Goal: Information Seeking & Learning: Check status

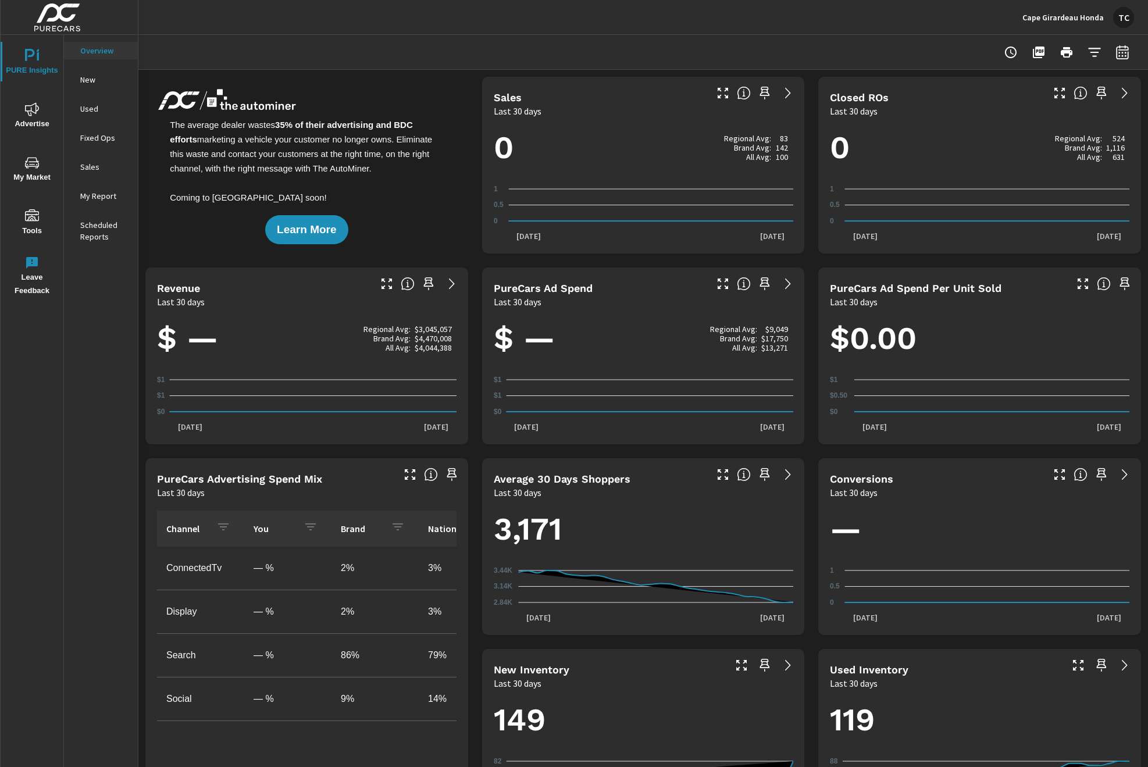
click at [73, 24] on img at bounding box center [57, 17] width 113 height 47
click at [1120, 16] on div "TC" at bounding box center [1123, 17] width 21 height 21
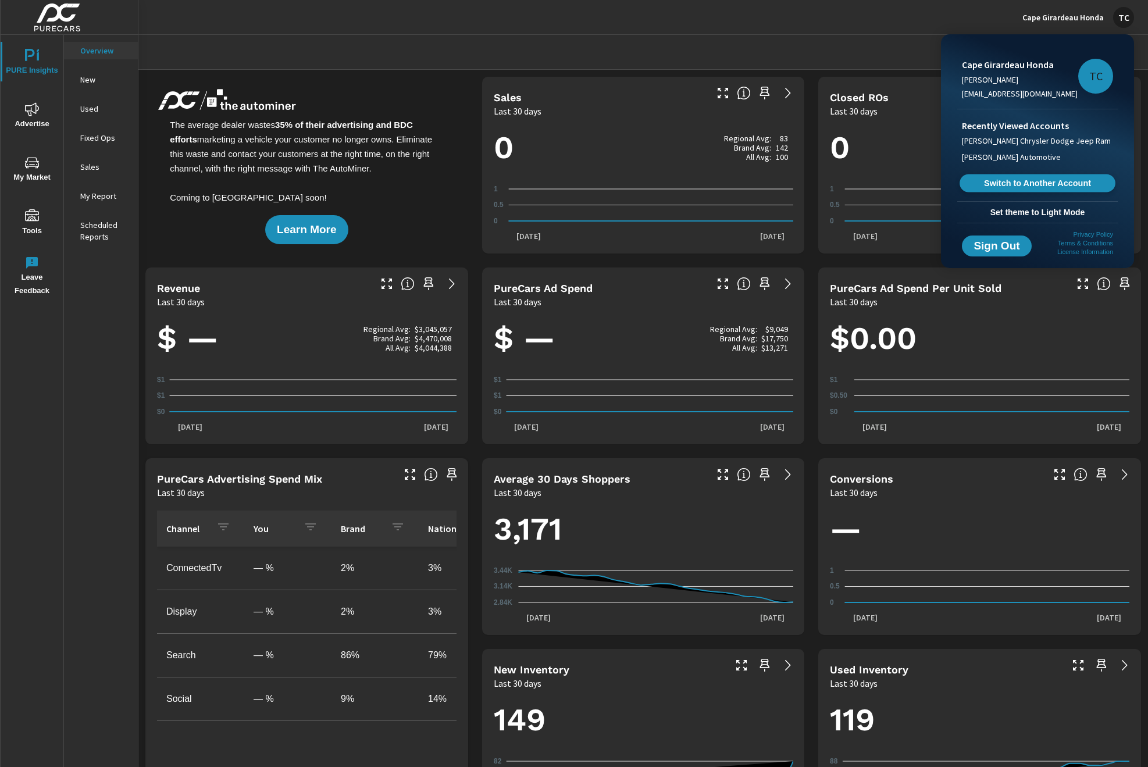
click at [1056, 186] on span "Switch to Another Account" at bounding box center [1037, 183] width 142 height 11
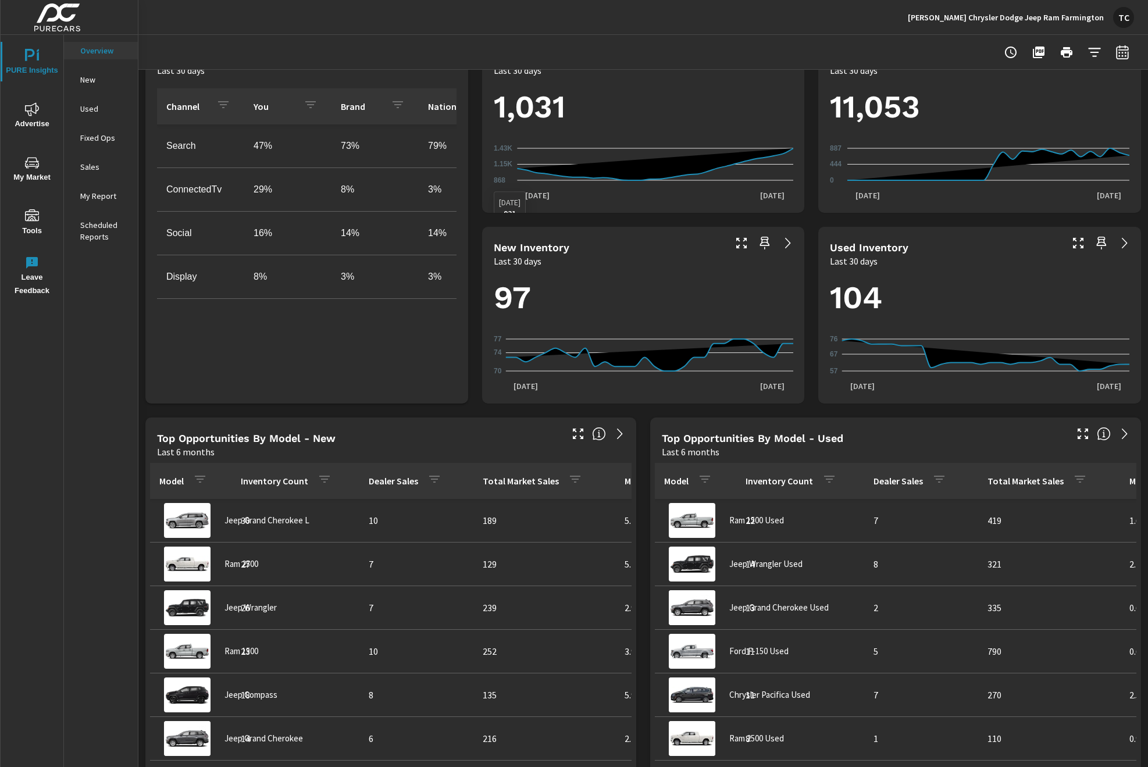
scroll to position [425, 0]
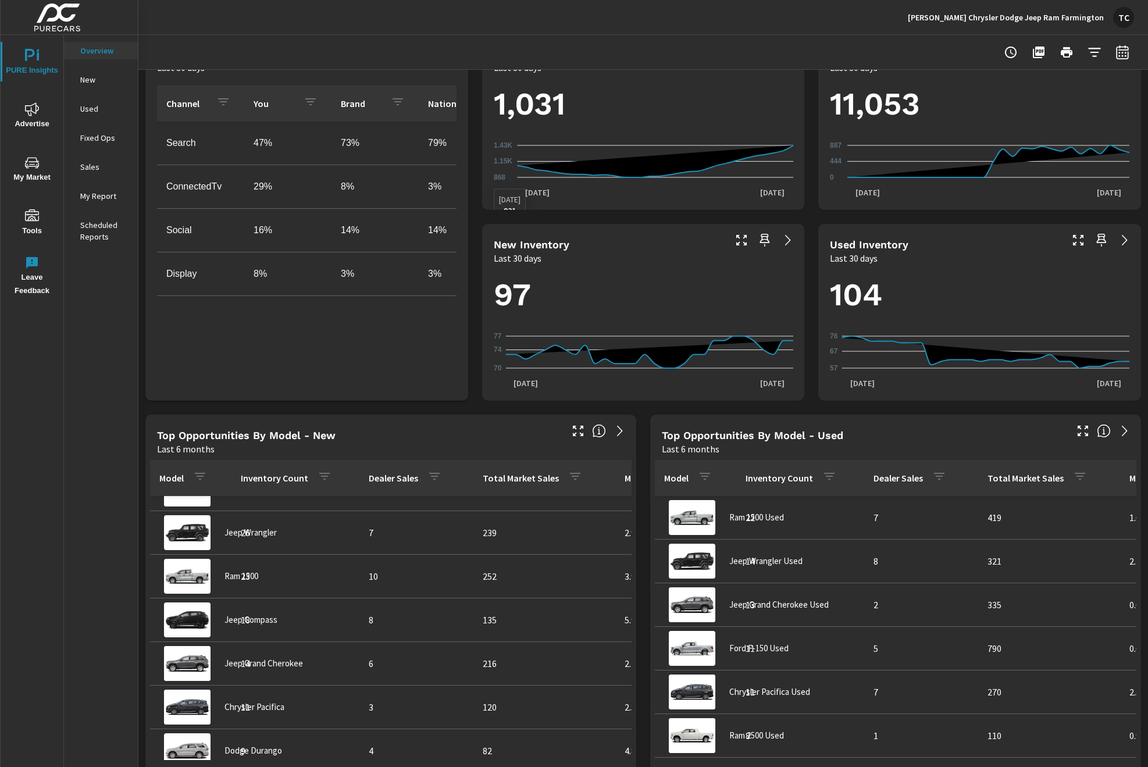
scroll to position [123, 0]
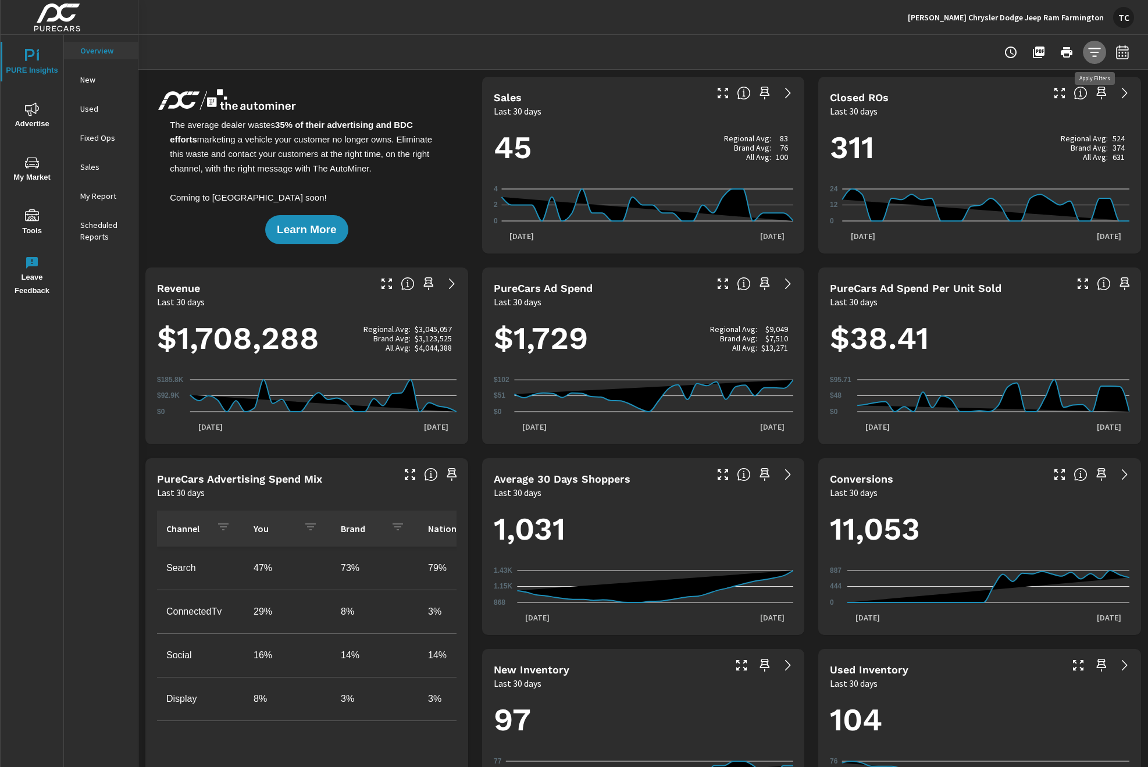
click at [1088, 53] on icon "button" at bounding box center [1094, 52] width 14 height 14
click at [1088, 53] on div at bounding box center [574, 383] width 1148 height 767
click at [101, 140] on p "Fixed Ops" at bounding box center [104, 138] width 48 height 12
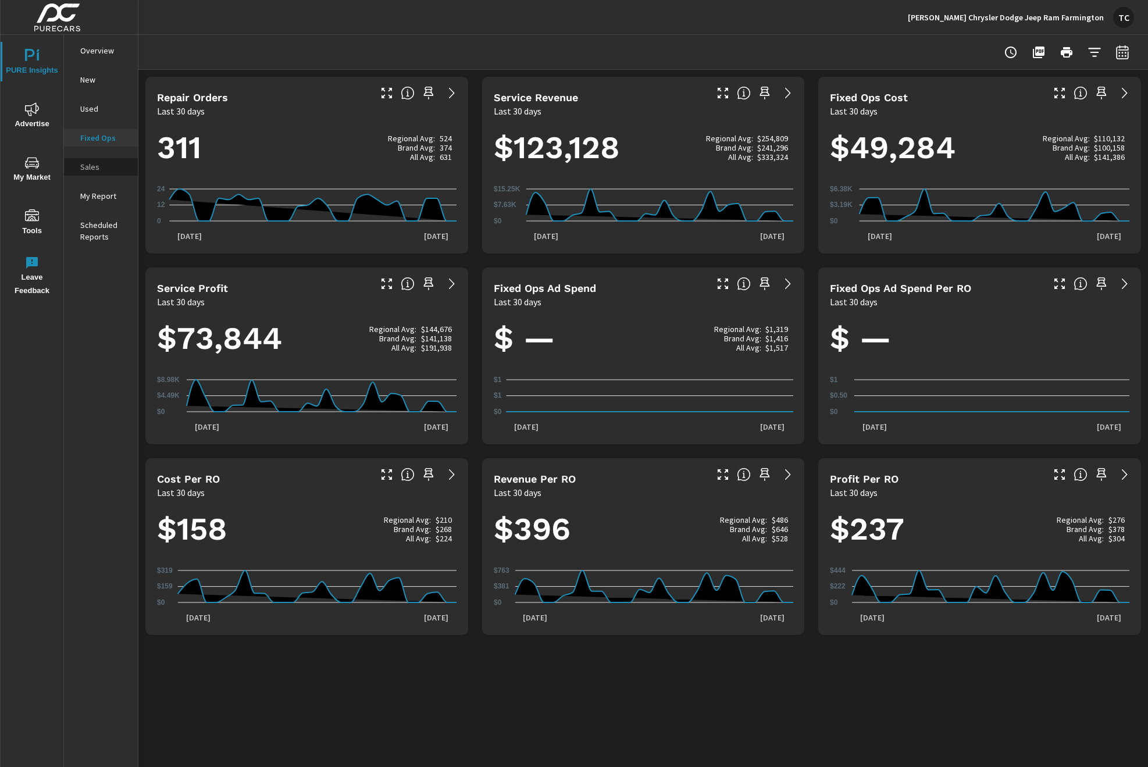
click at [90, 168] on p "Sales" at bounding box center [104, 167] width 48 height 12
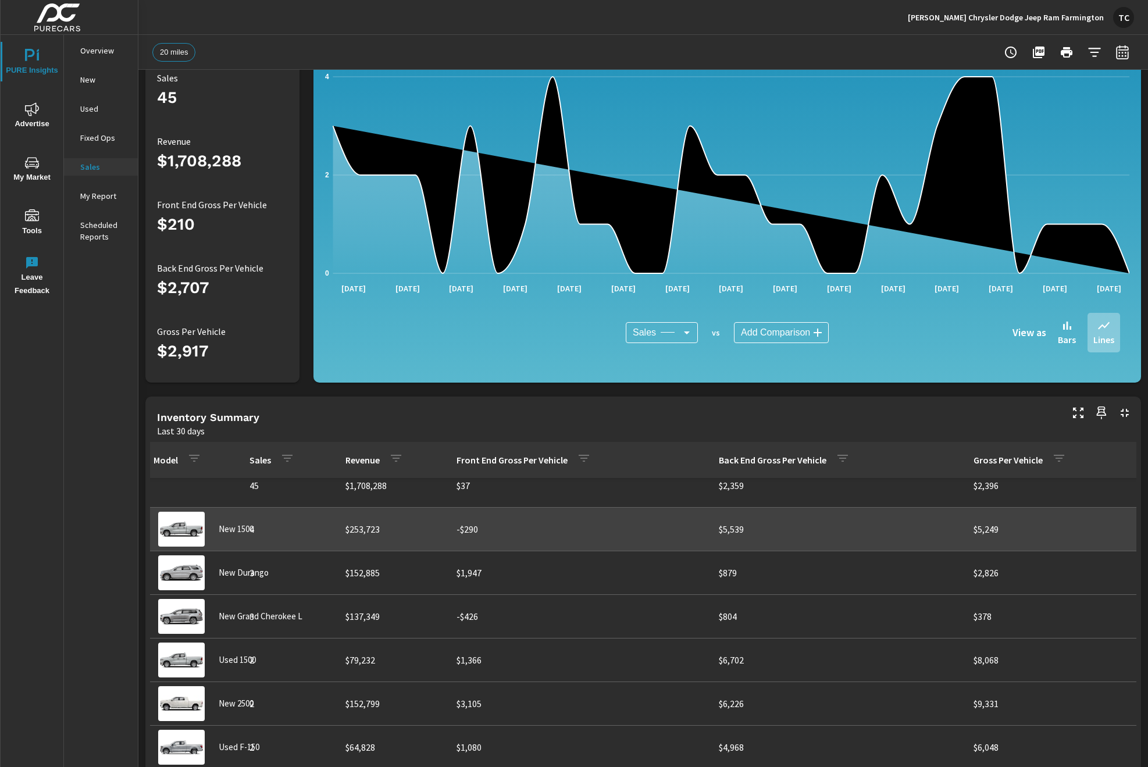
scroll to position [0, 5]
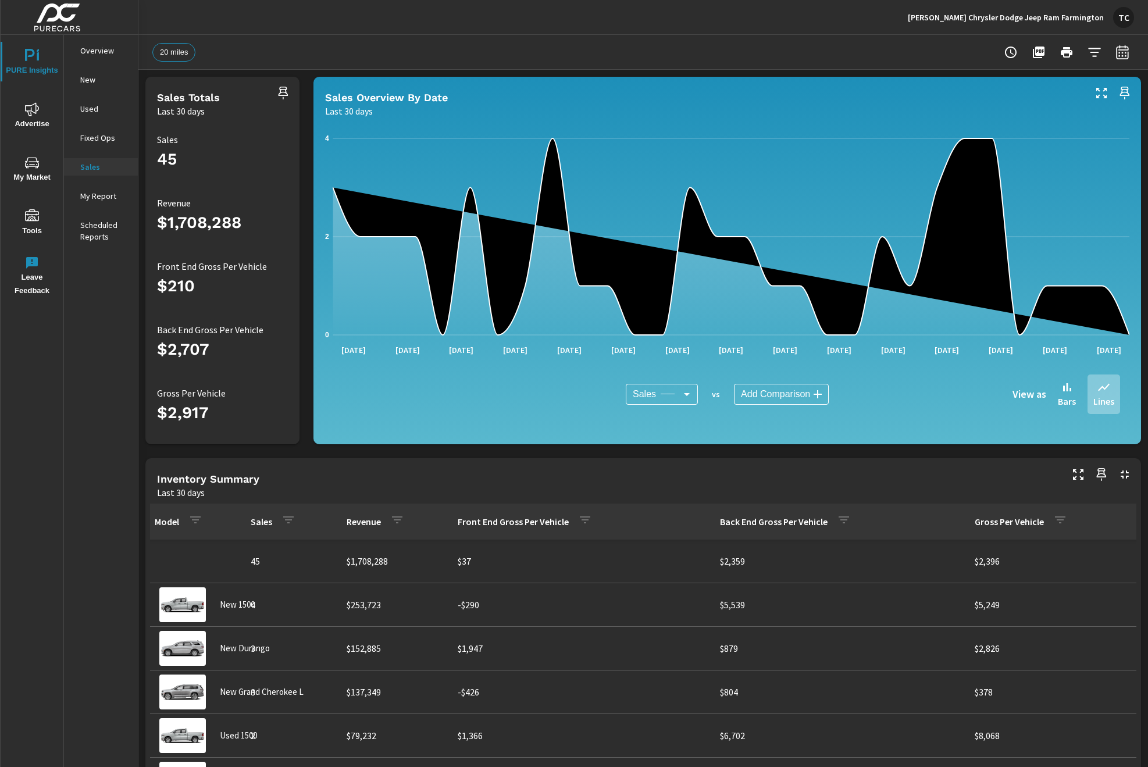
scroll to position [0, 1]
click at [90, 196] on p "My Report" at bounding box center [104, 196] width 48 height 12
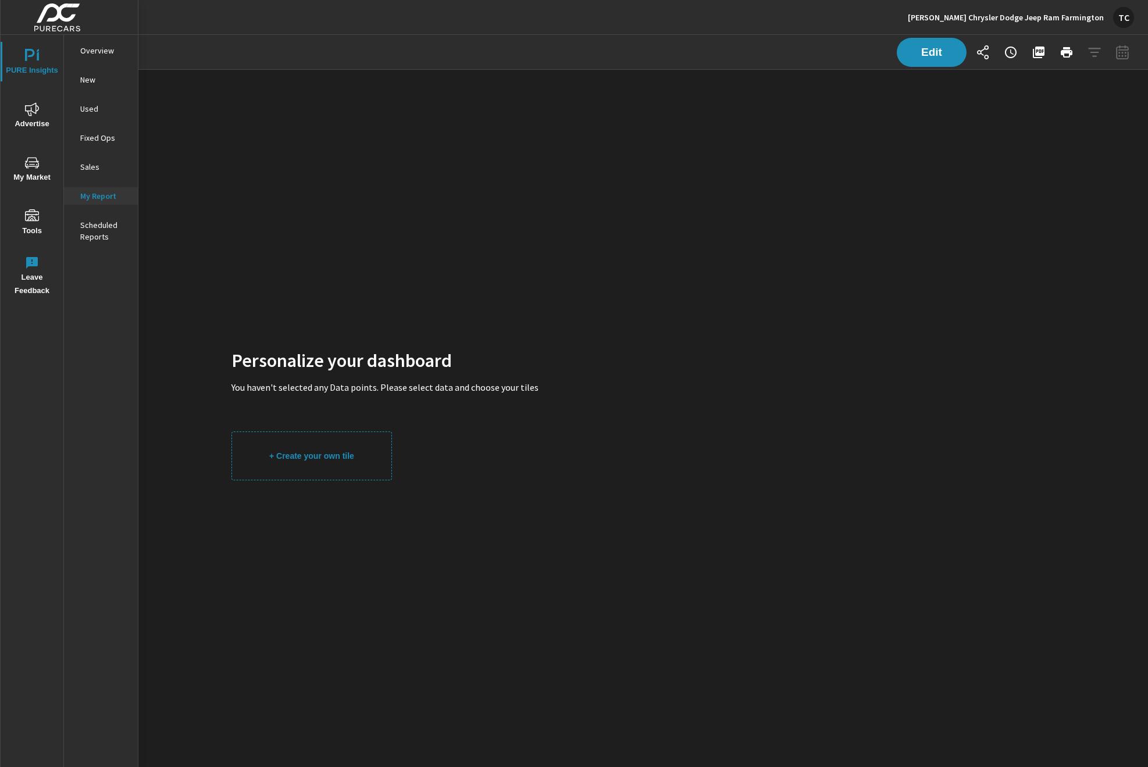
click at [334, 466] on button "+ Create your own tile" at bounding box center [311, 455] width 160 height 49
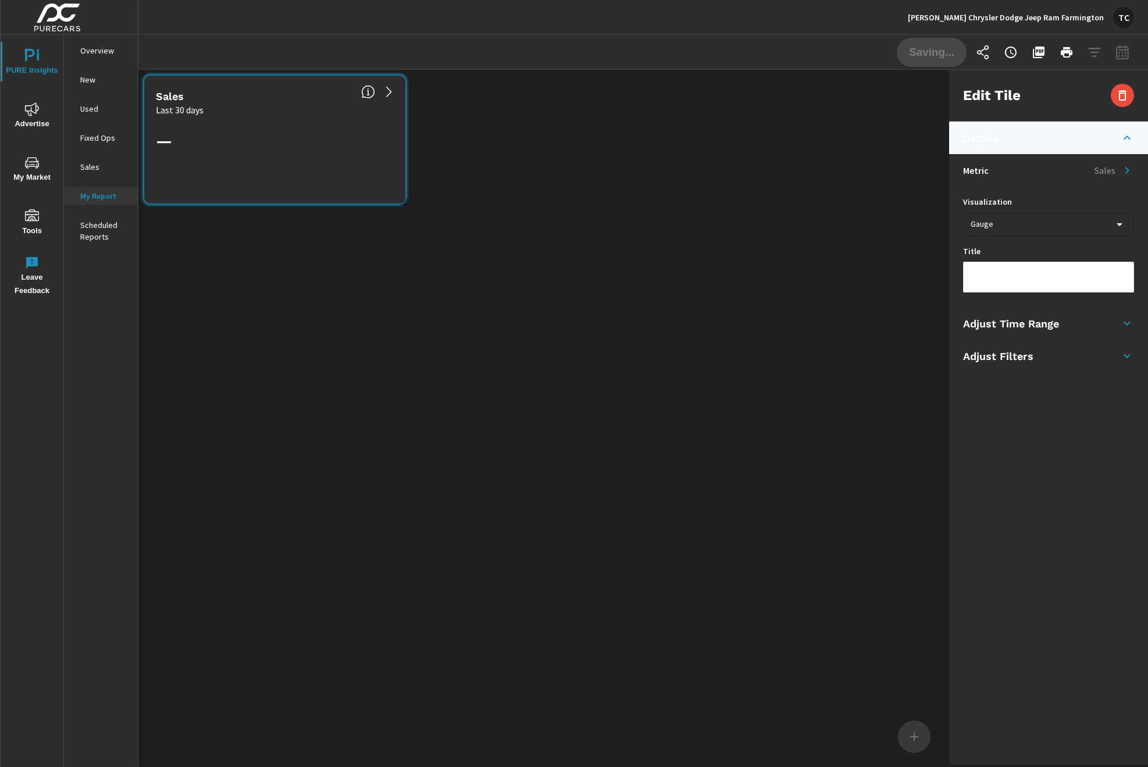
scroll to position [140, 806]
click at [1008, 227] on body "PURE Insights Advertise My Market Tools Leave Feedback Overview New Used Fixed …" at bounding box center [574, 383] width 1148 height 767
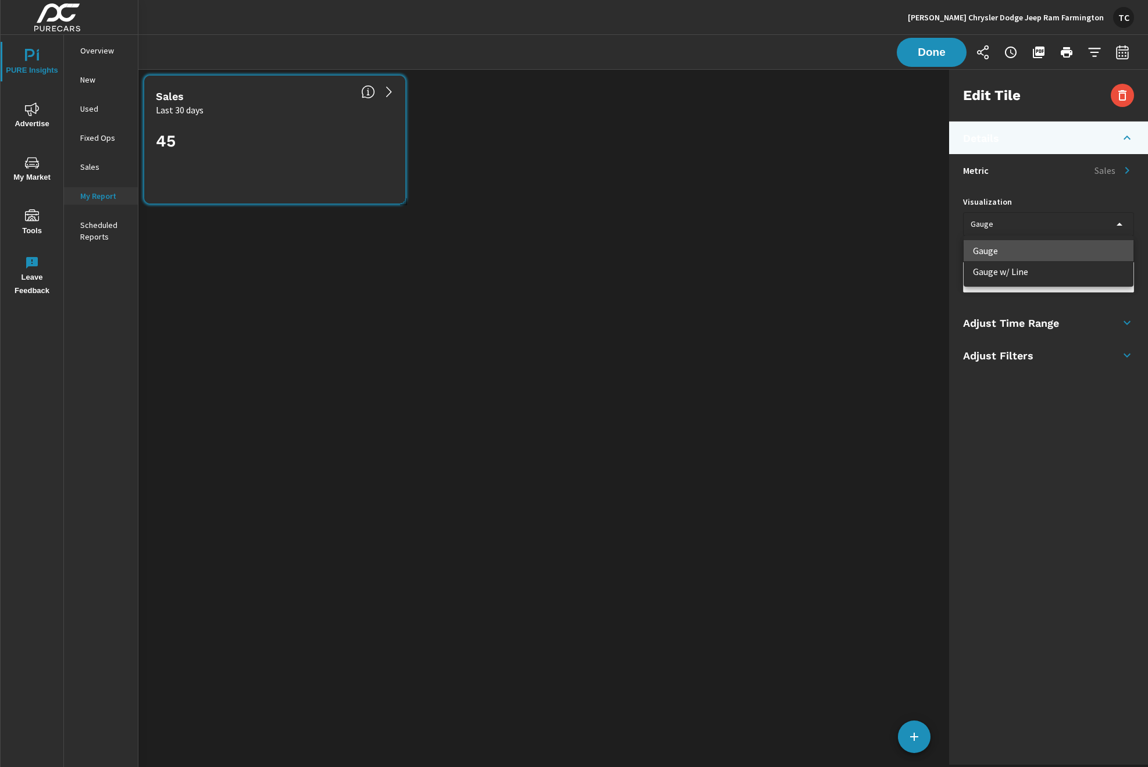
click at [1006, 272] on li "Gauge w/ Line" at bounding box center [1048, 271] width 170 height 21
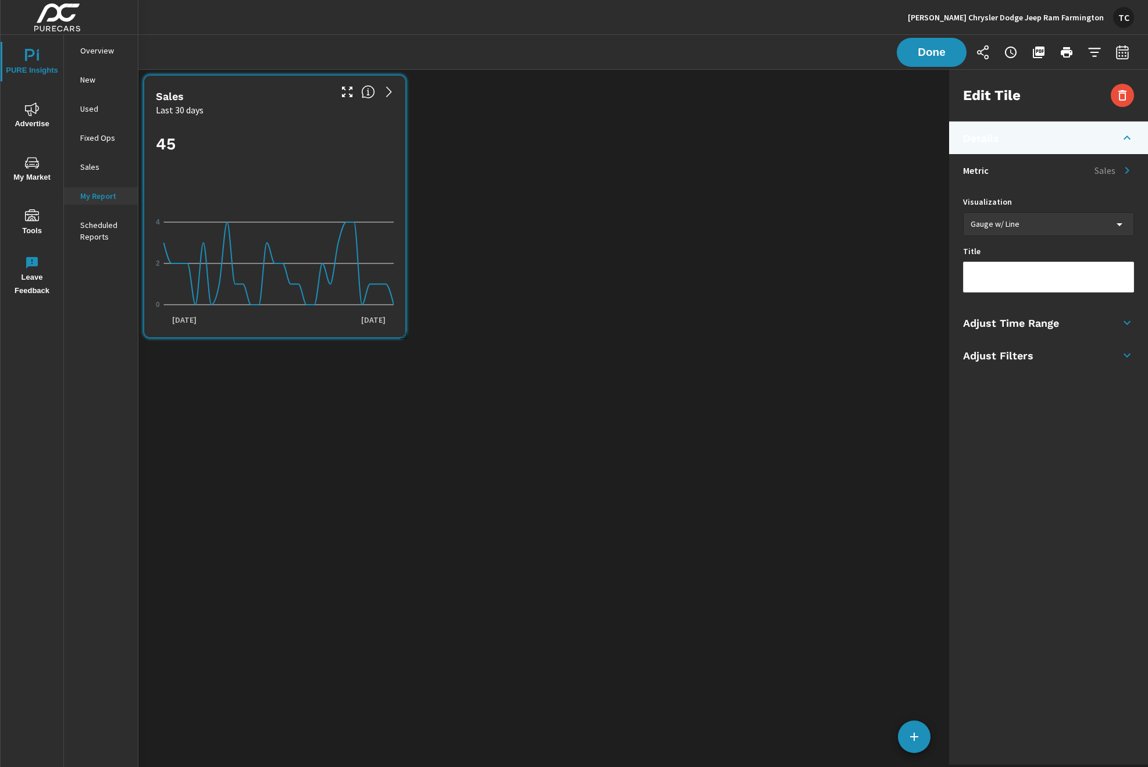
scroll to position [6, 6]
click at [994, 229] on body "PURE Insights Advertise My Market Tools Leave Feedback Overview New Used Fixed …" at bounding box center [574, 383] width 1148 height 767
click at [995, 246] on li "Gauge" at bounding box center [1048, 250] width 170 height 21
type input "gauge"
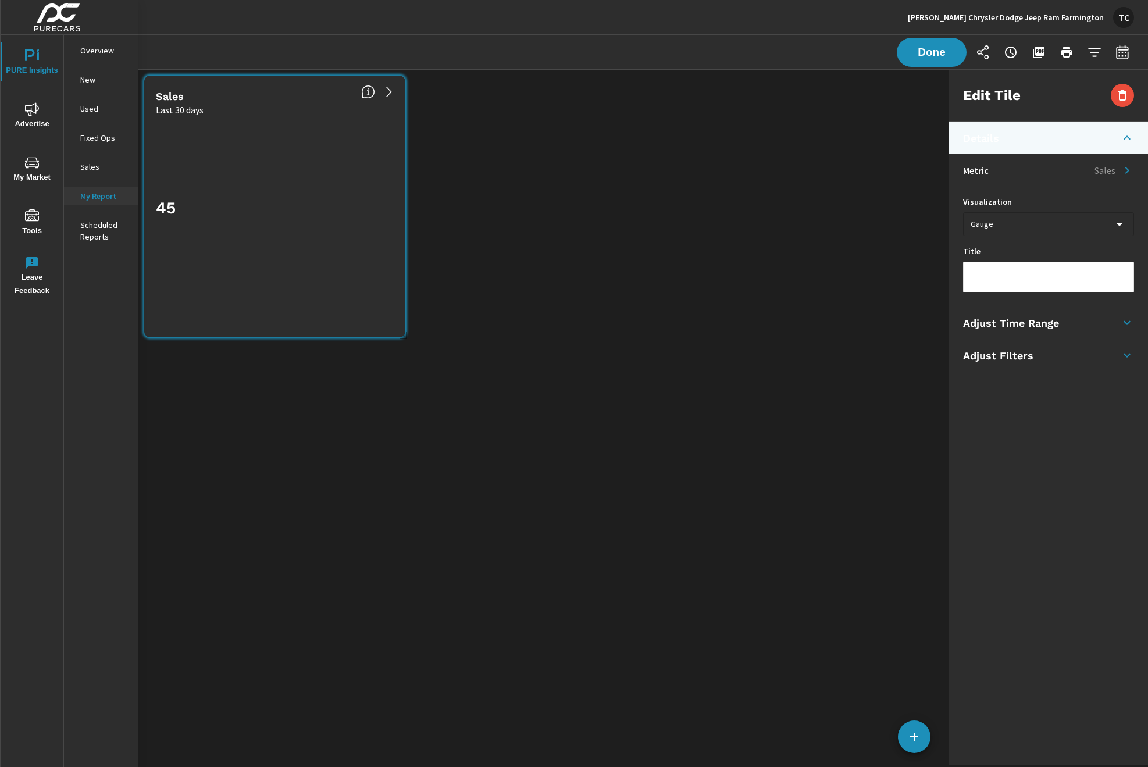
click at [1055, 352] on li "Adjust Filters" at bounding box center [1048, 355] width 199 height 33
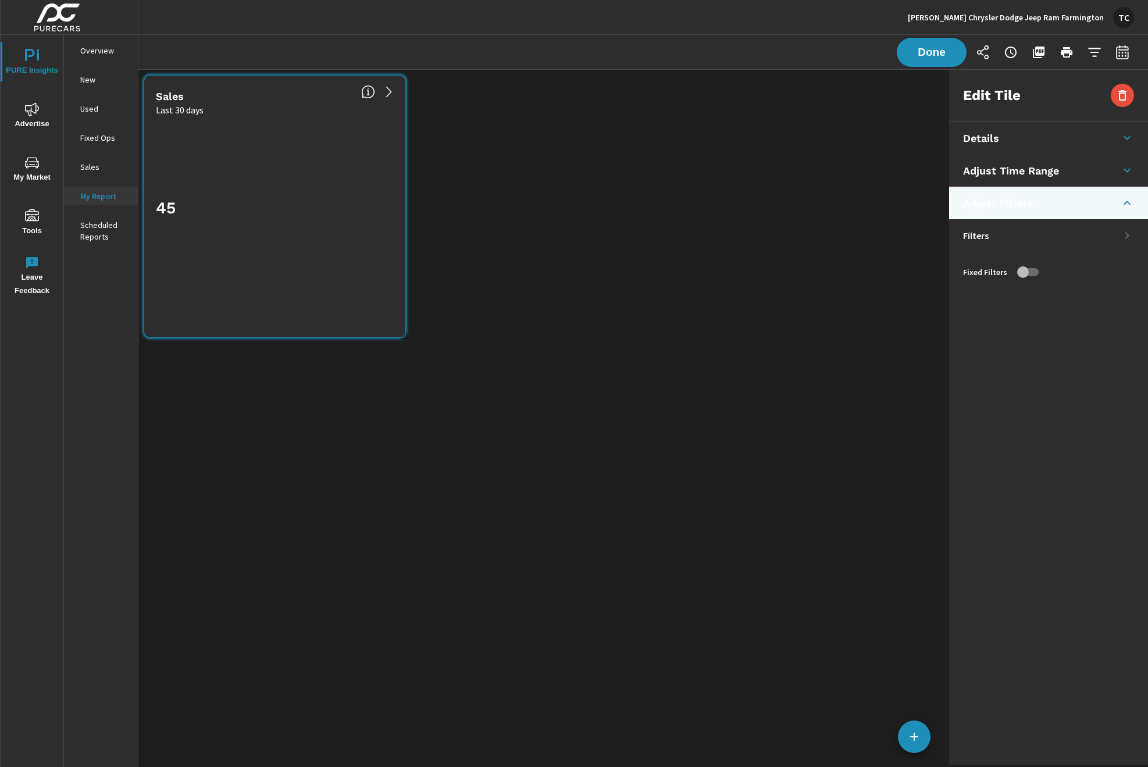
click at [1027, 237] on li "Filters" at bounding box center [1048, 235] width 199 height 33
click at [1033, 270] on input "checkbox" at bounding box center [1022, 272] width 66 height 22
click at [1030, 272] on input "checkbox" at bounding box center [1034, 272] width 66 height 22
click at [1030, 272] on input "checkbox" at bounding box center [1022, 272] width 66 height 22
click at [1029, 272] on input "checkbox" at bounding box center [1034, 272] width 66 height 22
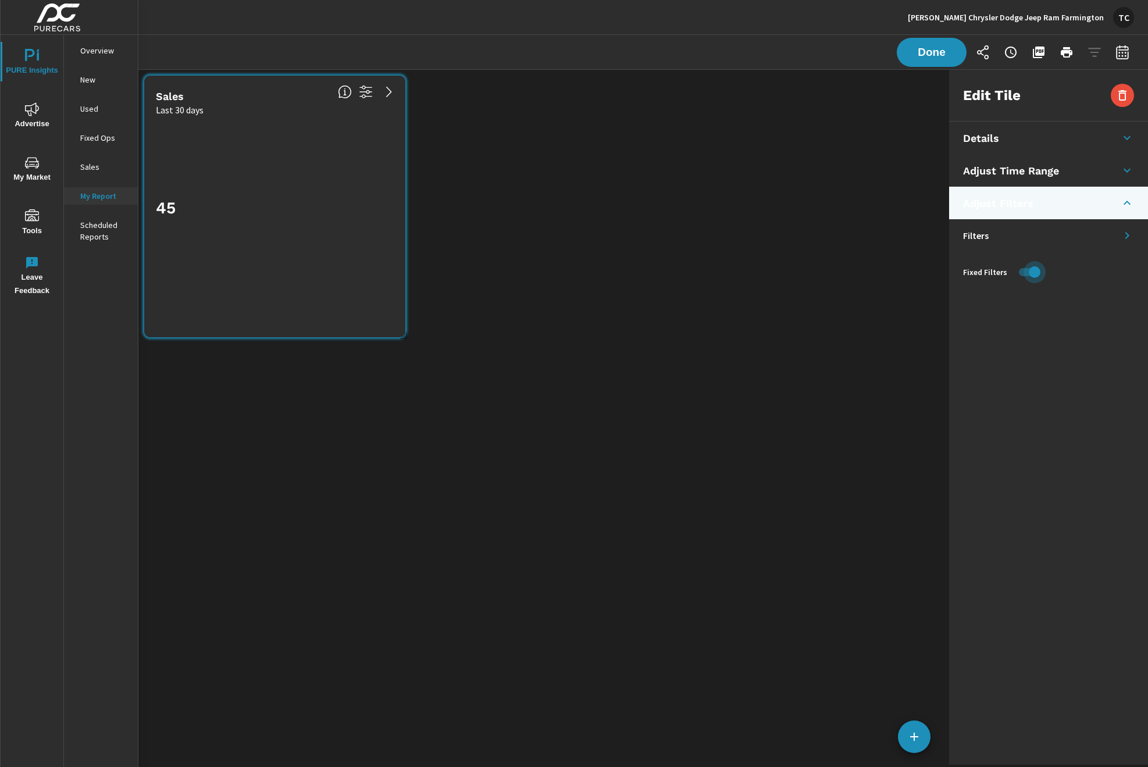
checkbox input "false"
click at [1032, 238] on li "Filters" at bounding box center [1048, 235] width 199 height 33
click at [1044, 137] on li "Details" at bounding box center [1048, 138] width 199 height 33
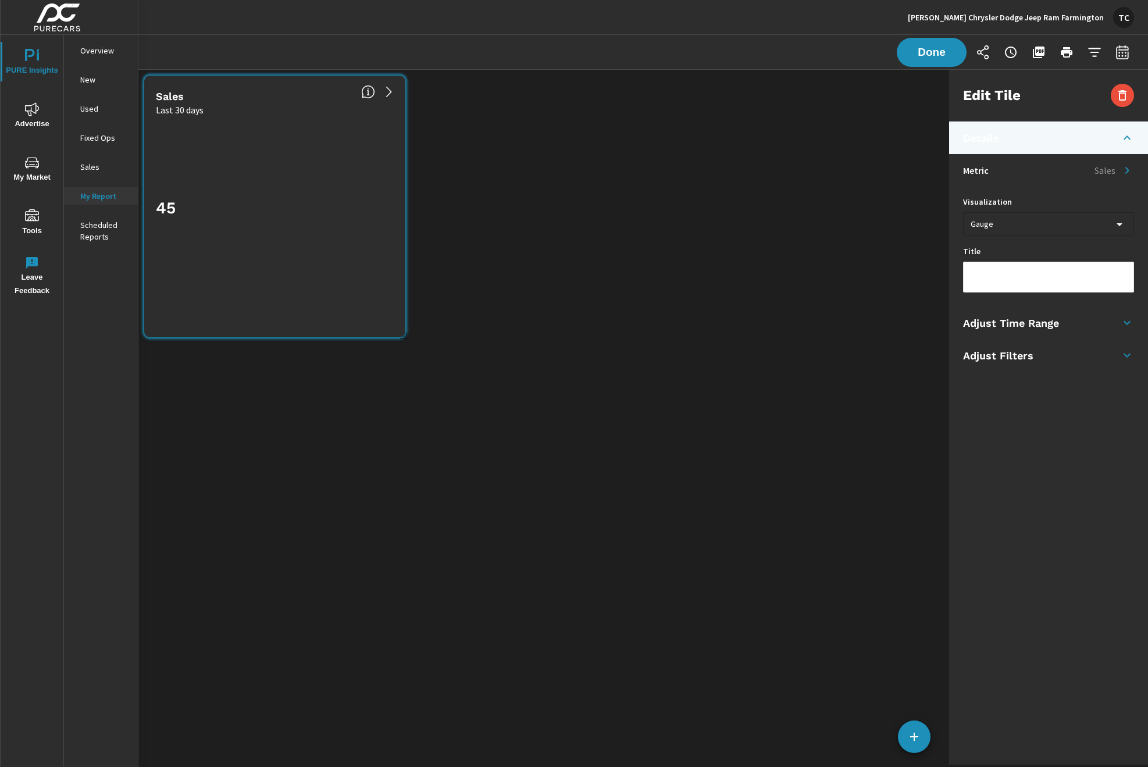
click at [1037, 168] on li "Metric Sales" at bounding box center [1048, 170] width 199 height 33
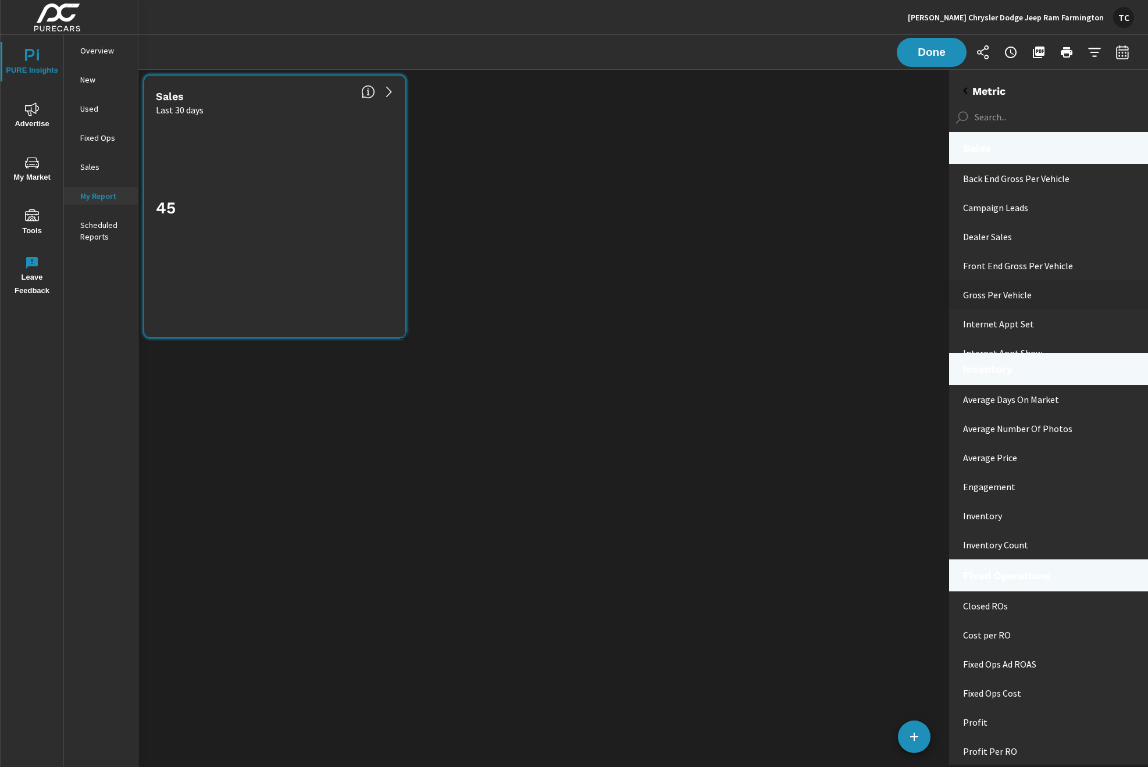
scroll to position [40, 0]
click at [1007, 287] on p "Gross Per Vehicle" at bounding box center [1051, 284] width 176 height 14
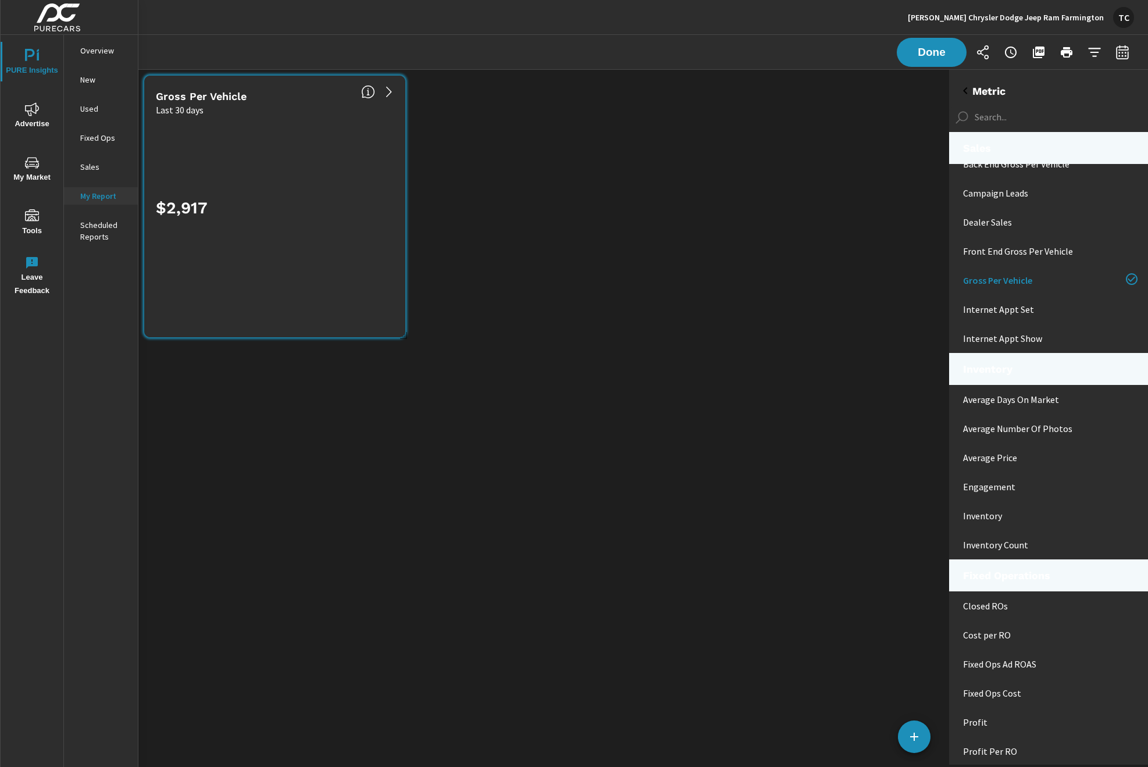
scroll to position [45, 0]
click at [1010, 306] on p "Internet Appt Set" at bounding box center [1051, 308] width 176 height 14
click at [978, 341] on p "Internet Appt Show" at bounding box center [1051, 337] width 176 height 14
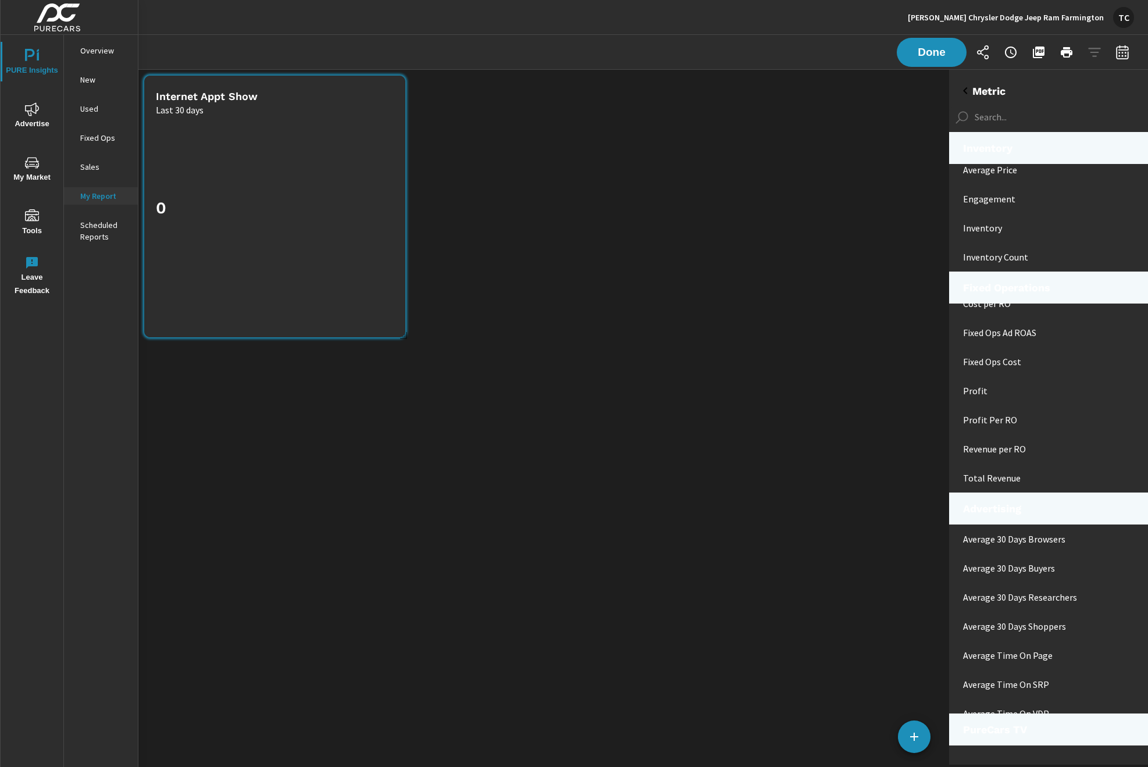
click at [55, 24] on img at bounding box center [57, 17] width 113 height 47
click at [34, 52] on icon "nav menu" at bounding box center [30, 55] width 10 height 12
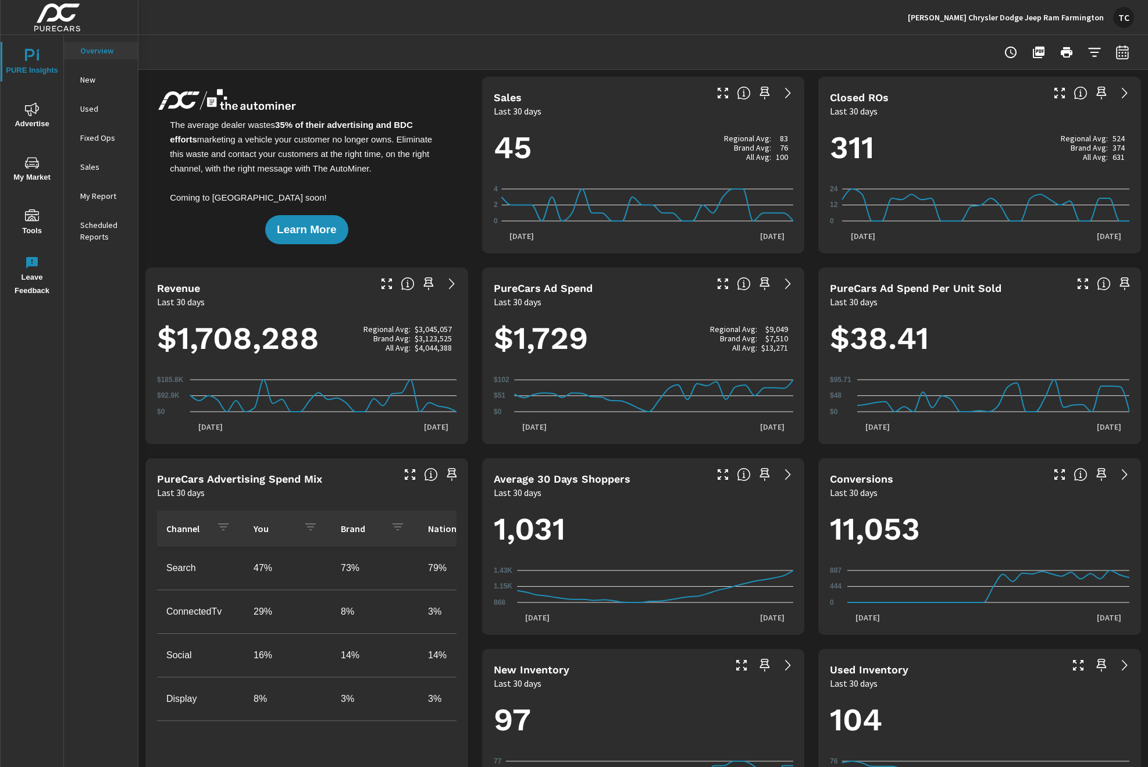
click at [105, 226] on p "Scheduled Reports" at bounding box center [104, 230] width 48 height 23
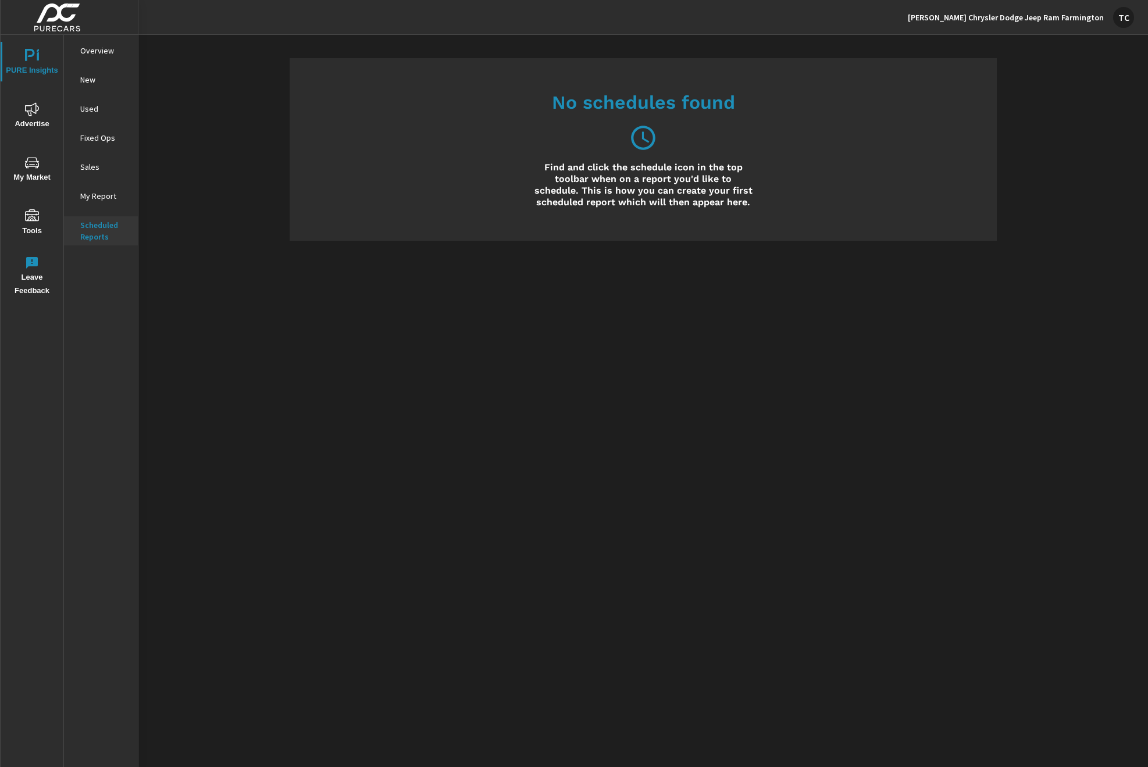
click at [537, 167] on h6 "Find and click the schedule icon in the top toolbar when on a report you'd like…" at bounding box center [643, 185] width 218 height 47
click at [91, 77] on p "New" at bounding box center [104, 80] width 48 height 12
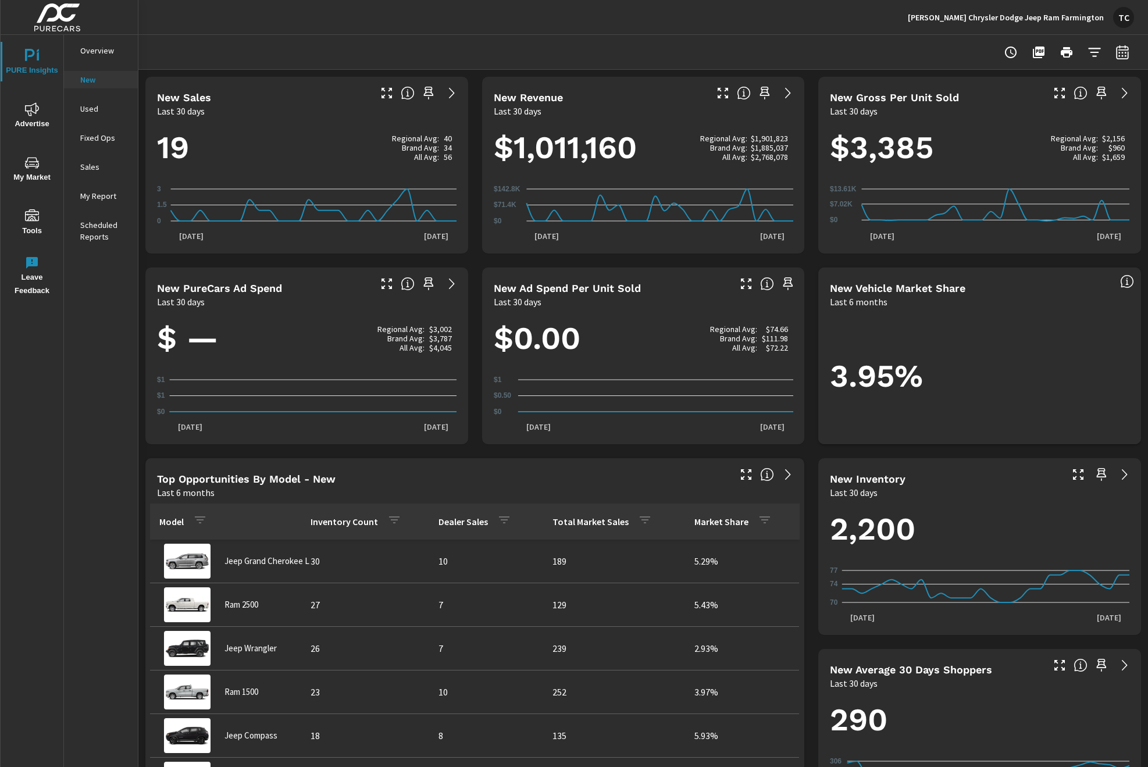
click at [105, 110] on p "Used" at bounding box center [104, 109] width 48 height 12
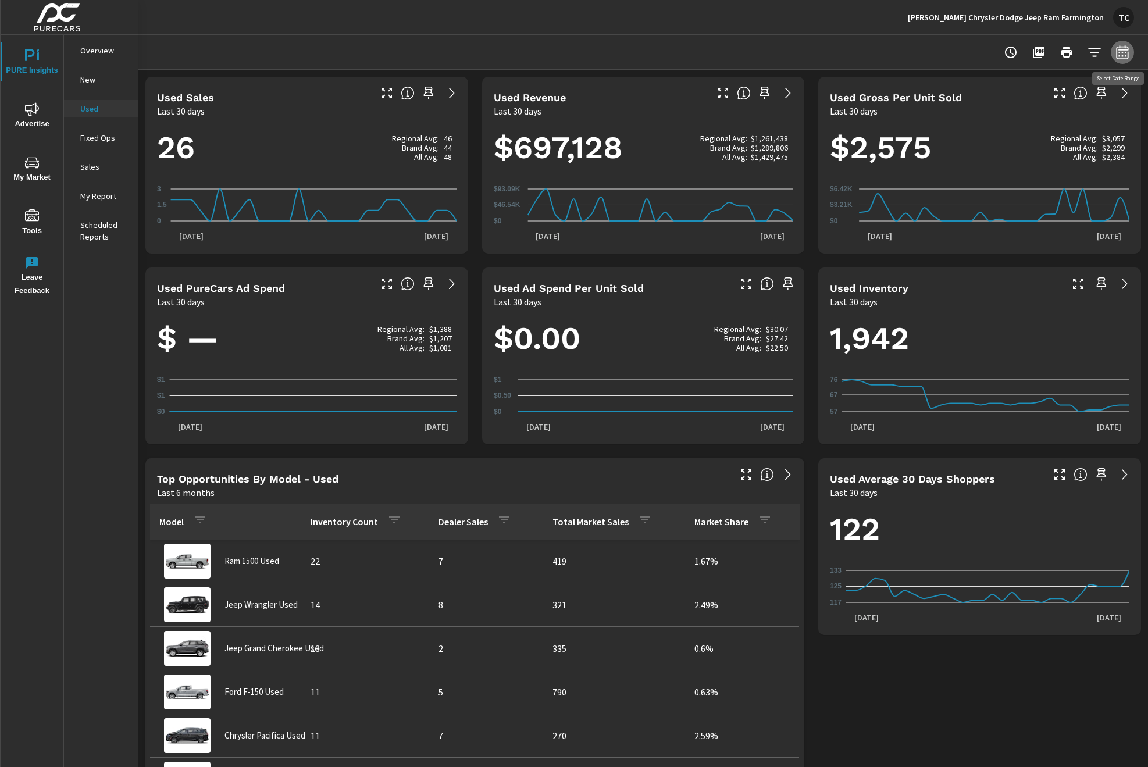
click at [1125, 55] on icon "button" at bounding box center [1122, 54] width 8 height 5
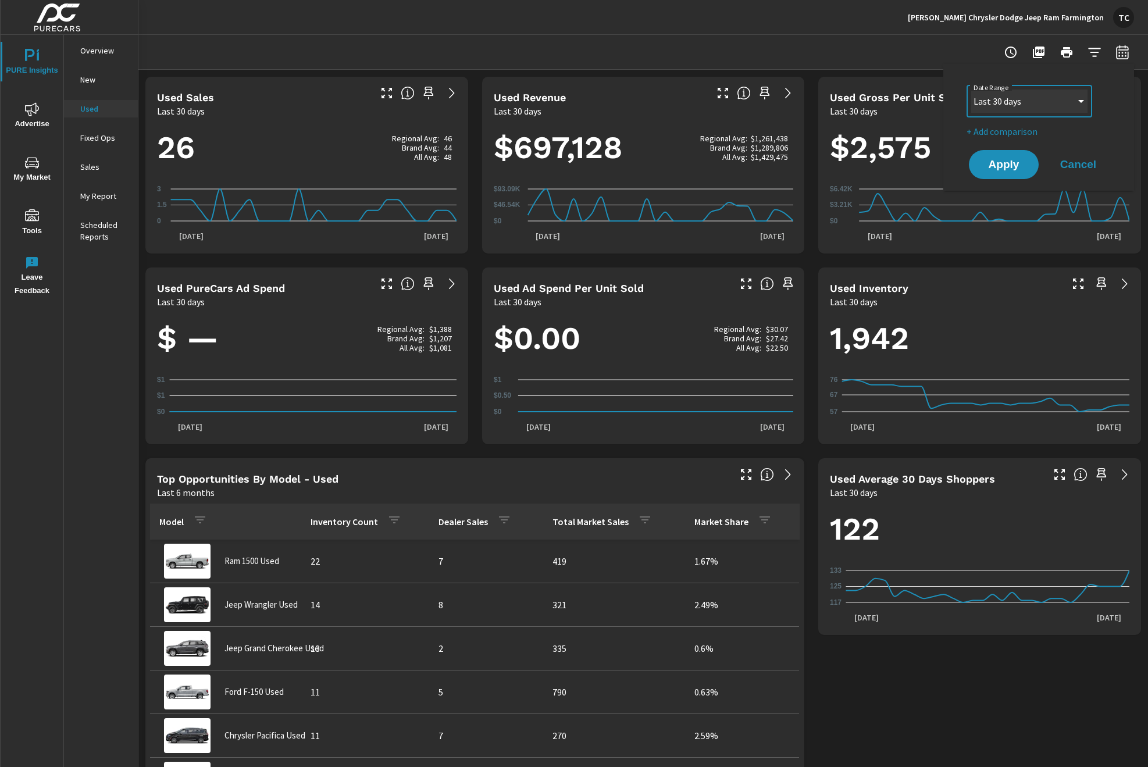
select select "Month to date"
click at [1011, 164] on span "Apply" at bounding box center [1004, 164] width 48 height 11
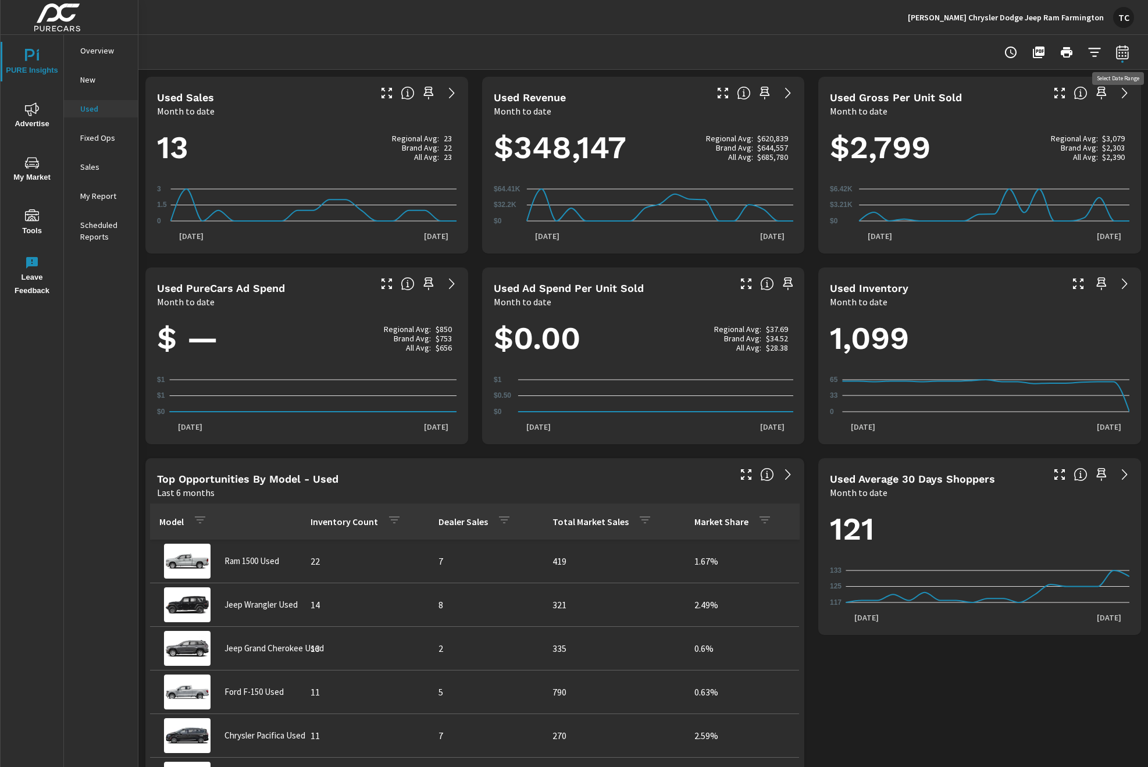
click at [1117, 61] on button "button" at bounding box center [1121, 52] width 23 height 23
select select "Month to date"
click at [1020, 133] on p "+ Add comparison" at bounding box center [1040, 131] width 149 height 14
select select "Previous period"
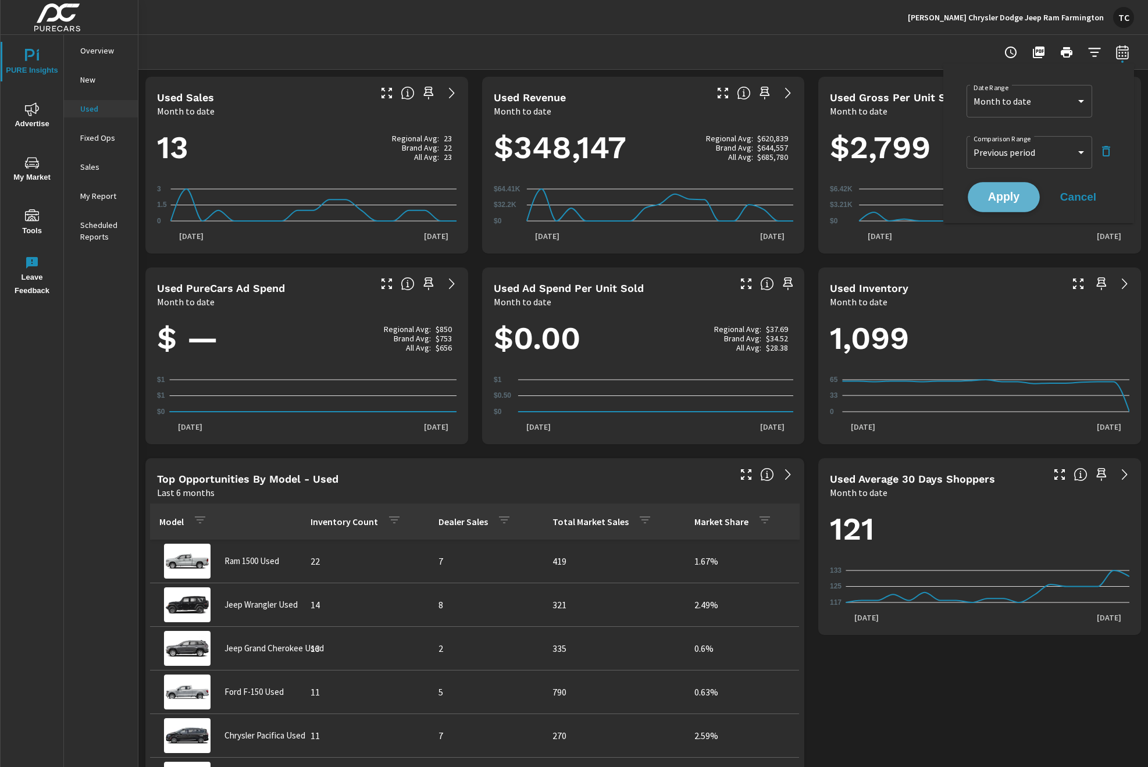
click at [1013, 202] on span "Apply" at bounding box center [1004, 197] width 48 height 11
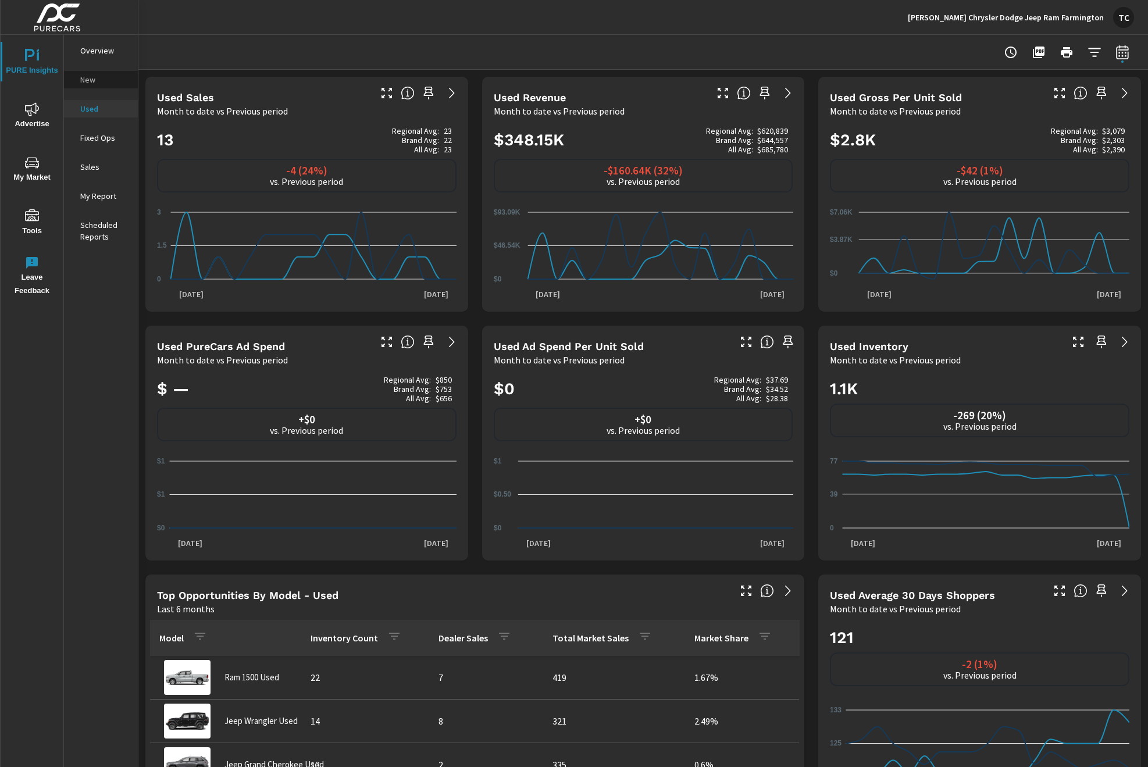
click at [101, 86] on div "New" at bounding box center [101, 79] width 74 height 17
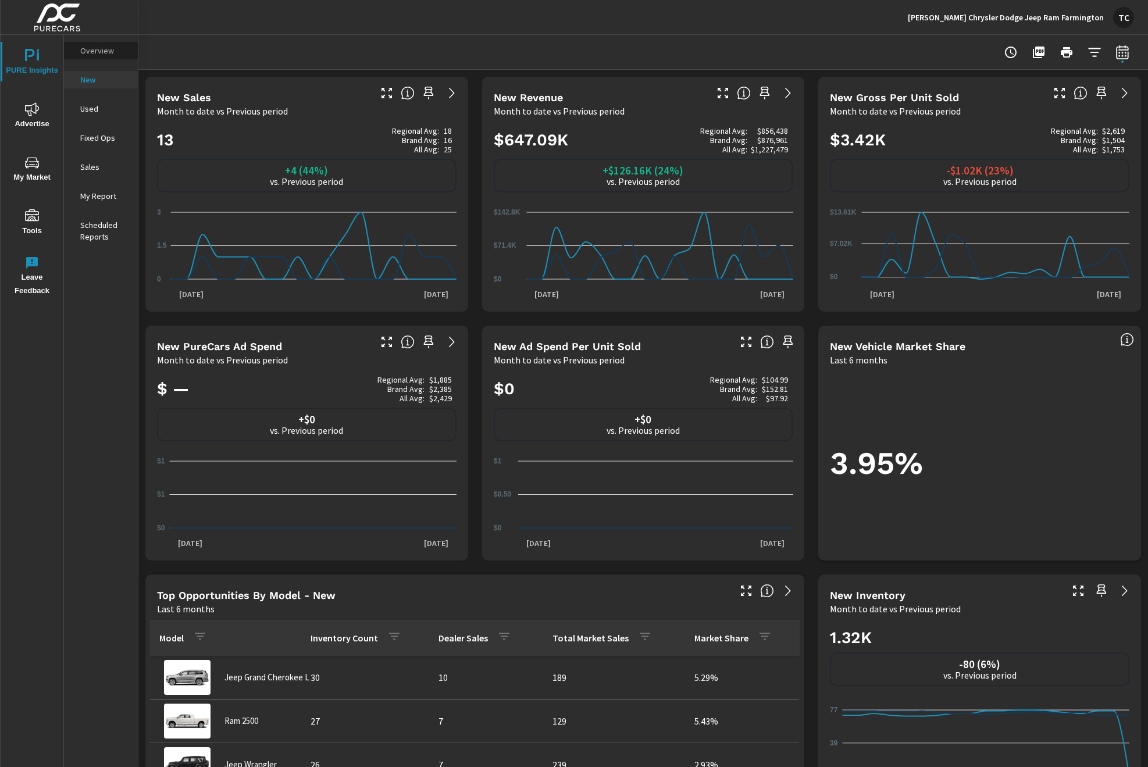
click at [106, 52] on p "Overview" at bounding box center [104, 51] width 48 height 12
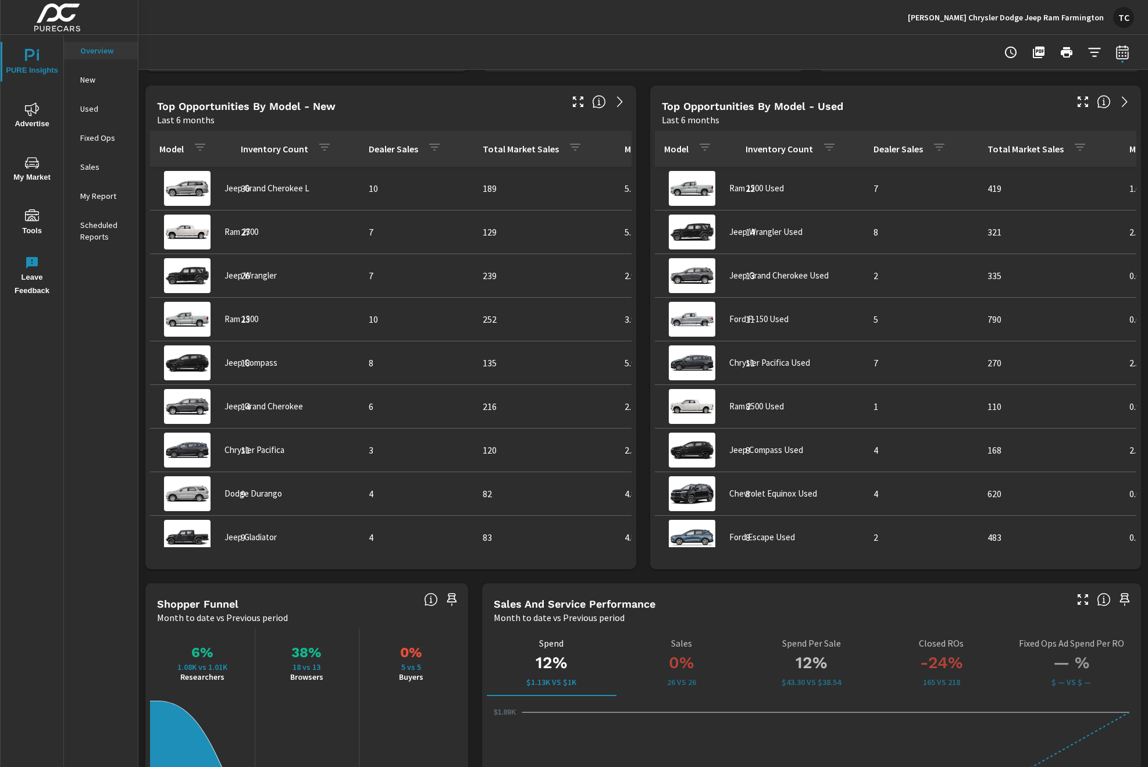
scroll to position [1017, 0]
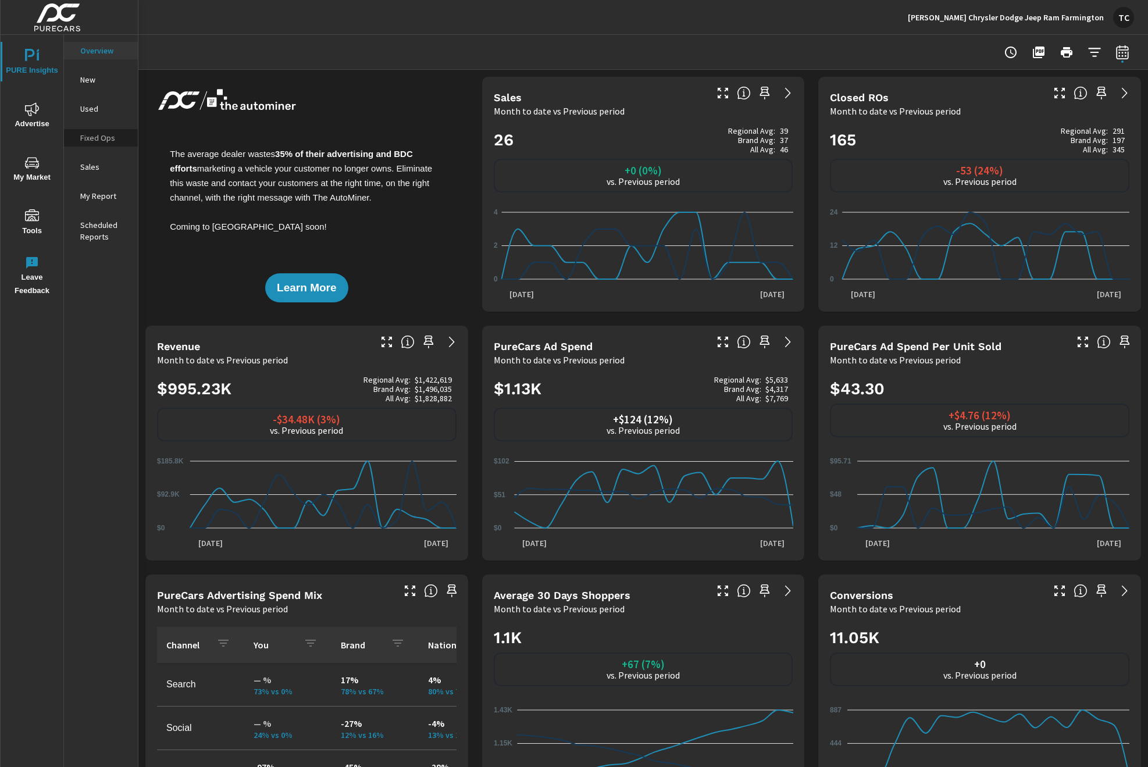
click at [88, 139] on p "Fixed Ops" at bounding box center [104, 138] width 48 height 12
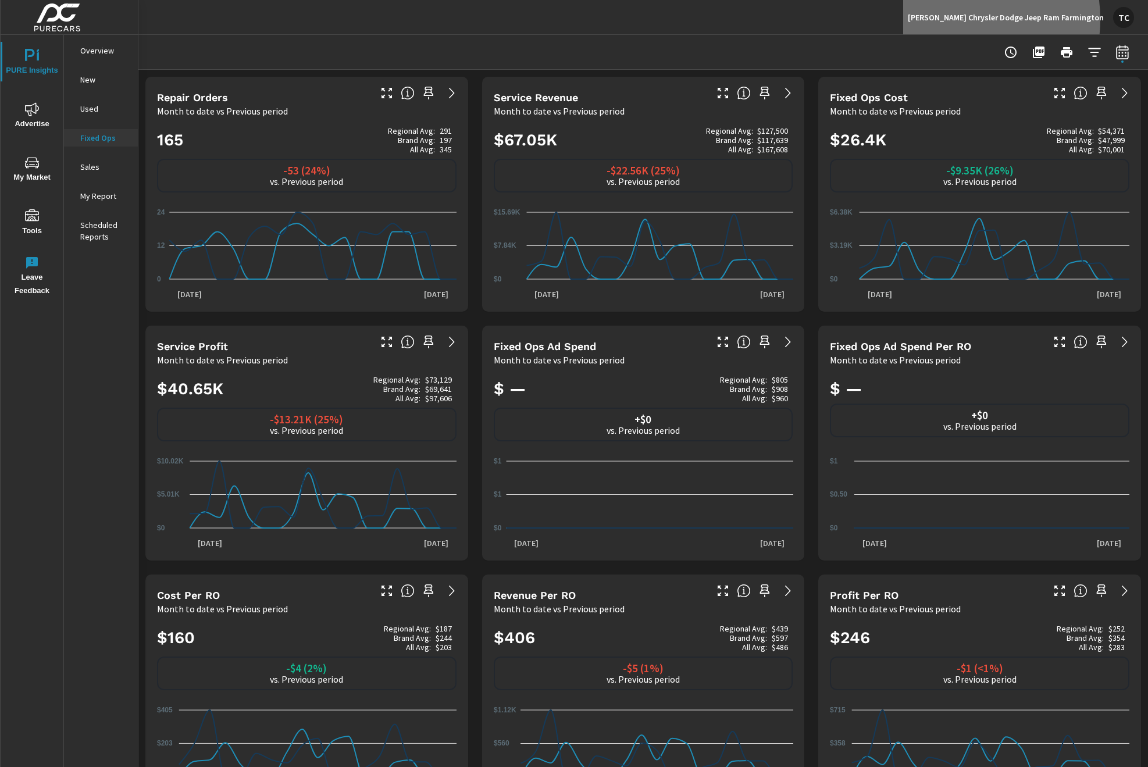
click at [990, 19] on p "Pettus Chrysler Dodge Jeep Ram Farmington" at bounding box center [1005, 17] width 196 height 10
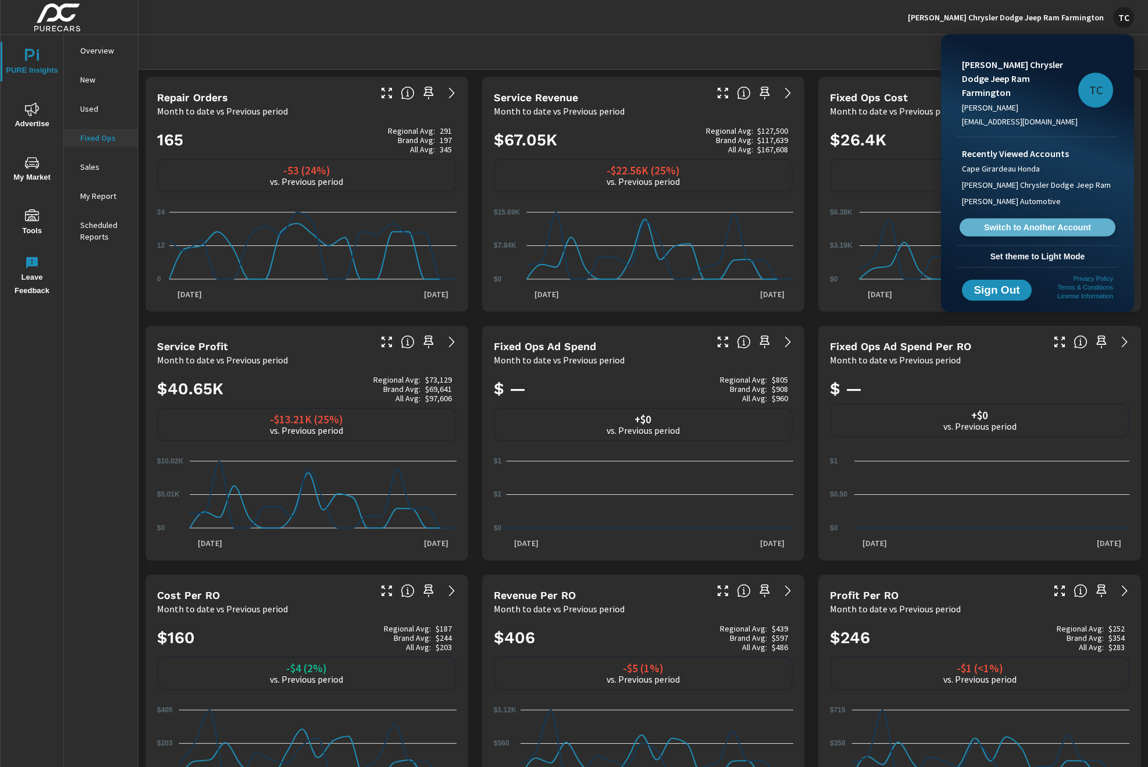
click at [1037, 219] on link "Switch to Another Account" at bounding box center [1037, 228] width 156 height 18
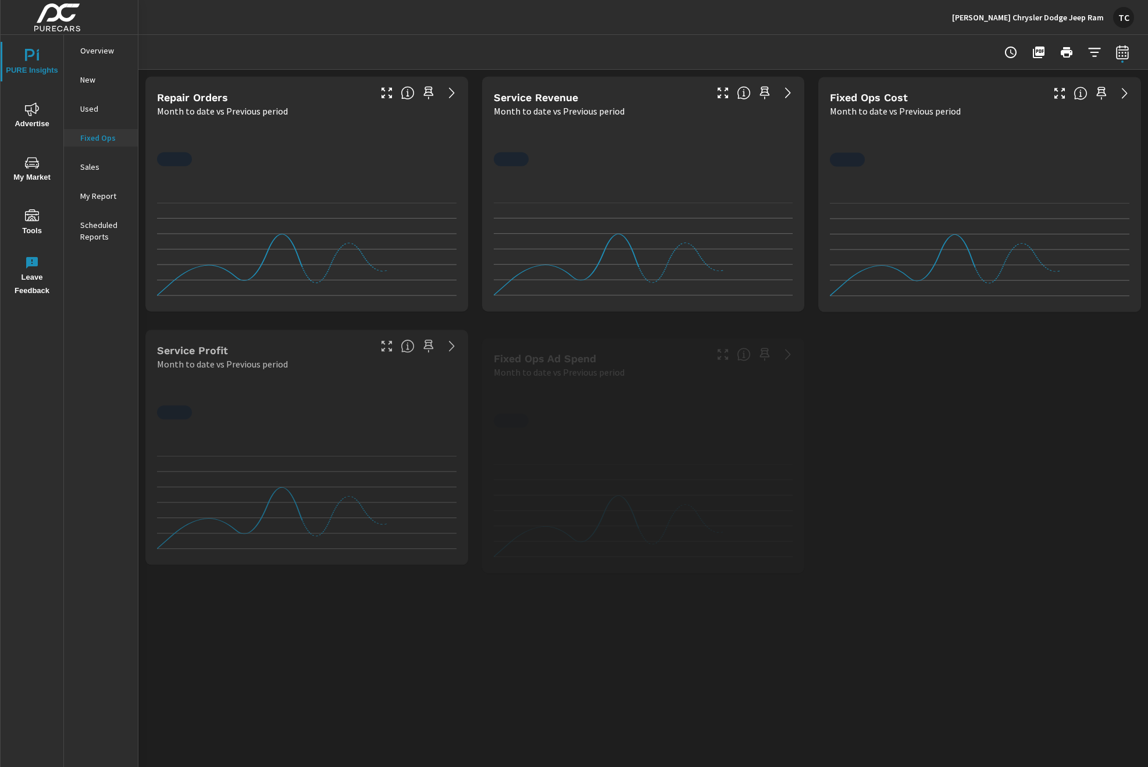
click at [102, 50] on p "Overview" at bounding box center [104, 51] width 48 height 12
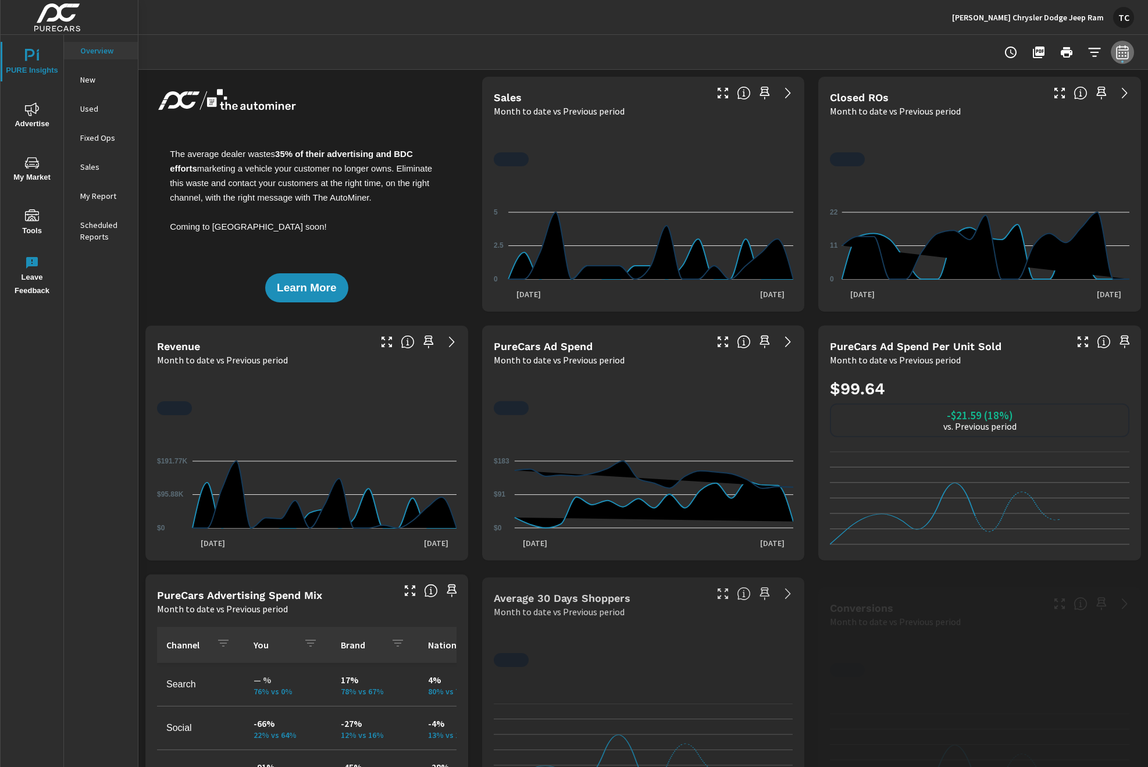
click at [1123, 57] on icon "button" at bounding box center [1122, 52] width 14 height 14
select select "Month to date"
select select "Previous period"
